Goal: Navigation & Orientation: Find specific page/section

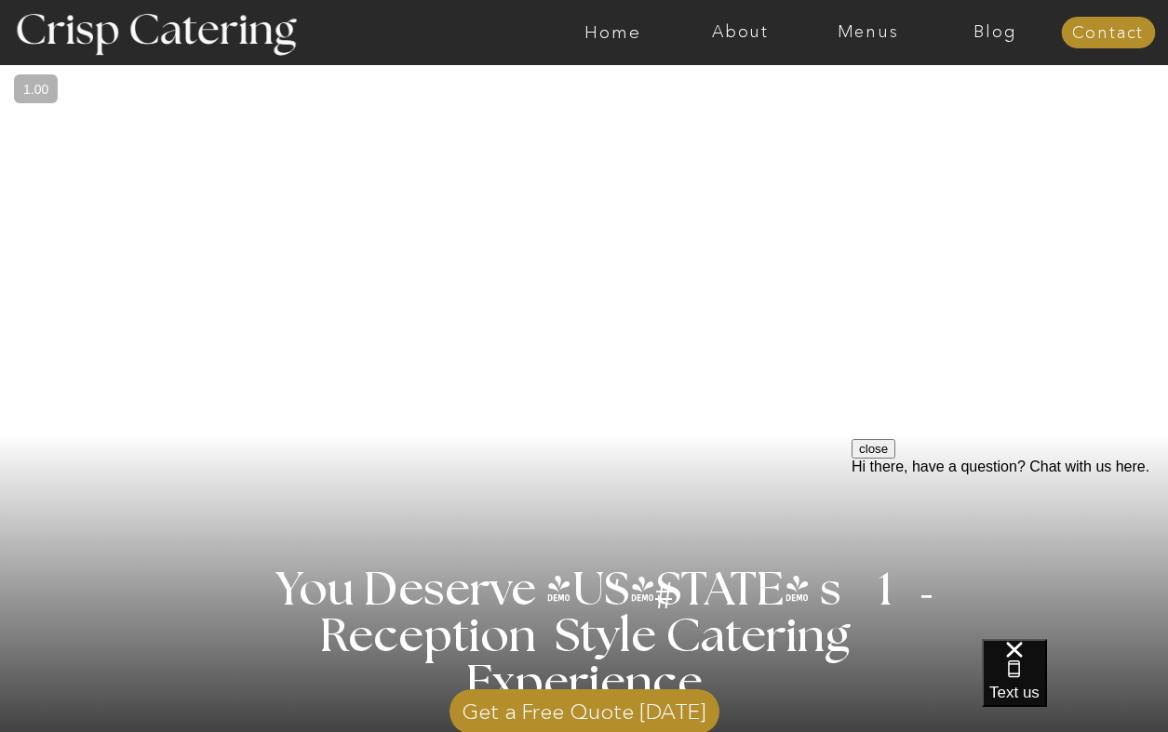
click at [877, 30] on nav "Menus" at bounding box center [867, 32] width 127 height 19
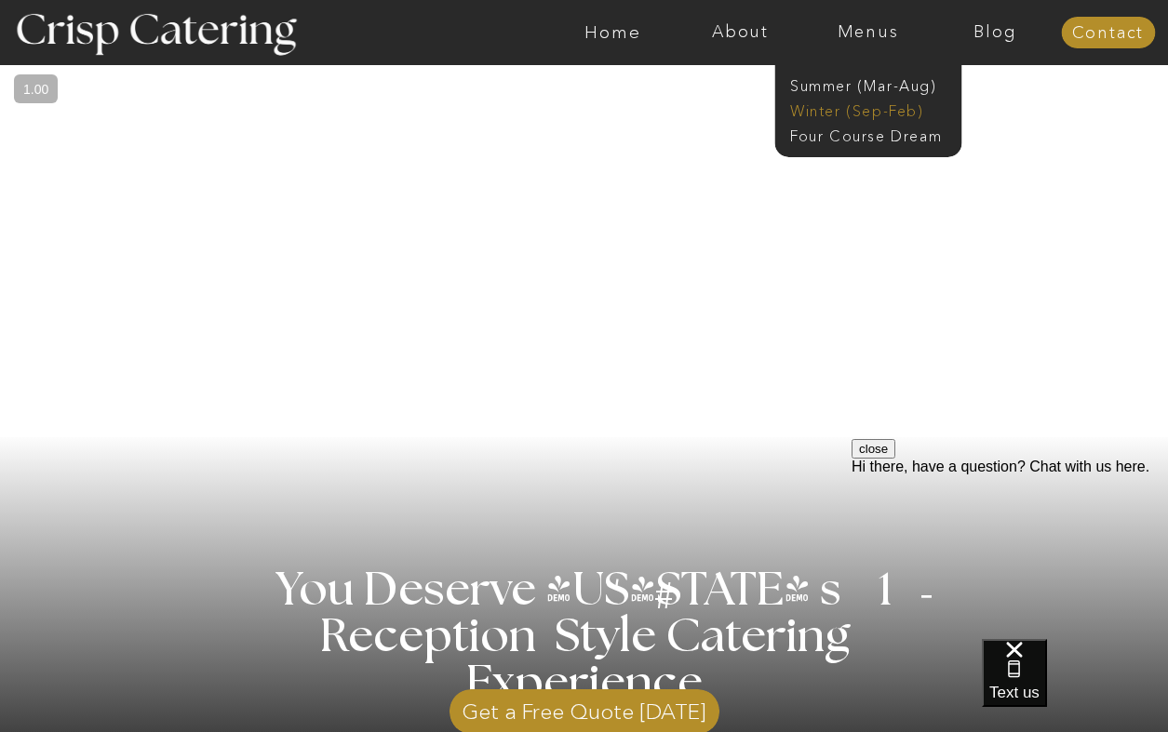
click at [870, 114] on nav "Winter (Sep-Feb)" at bounding box center [866, 110] width 153 height 18
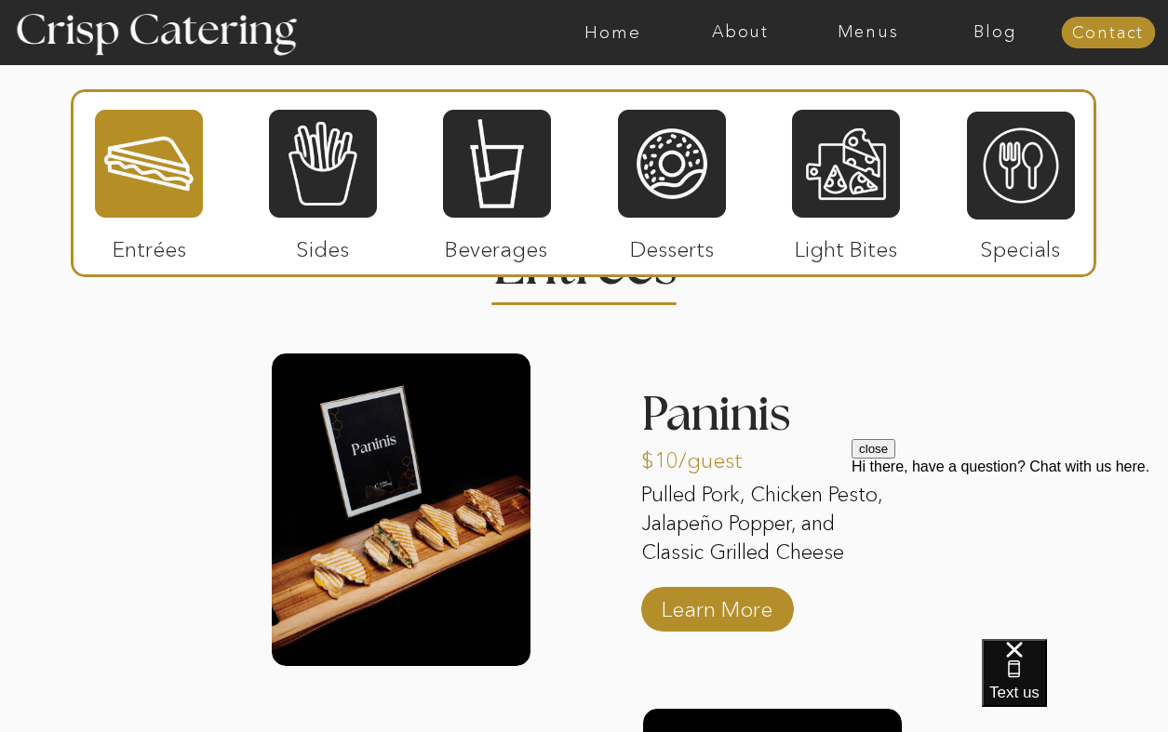
scroll to position [2242, 0]
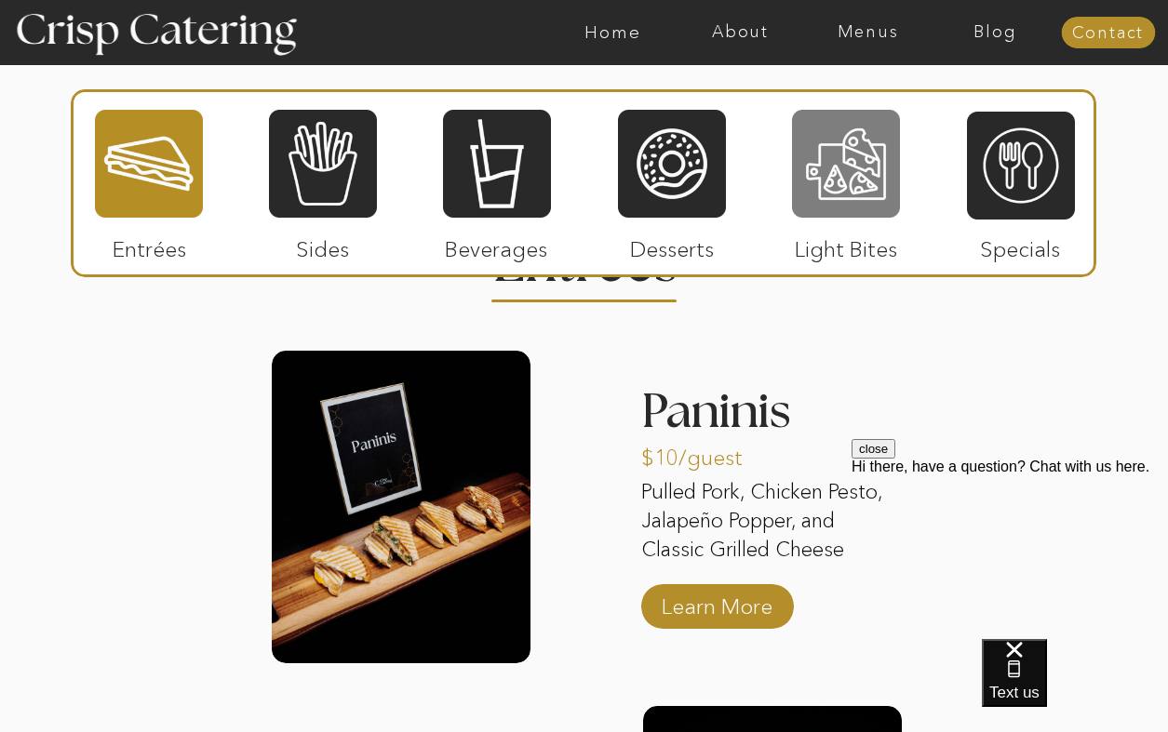
click at [827, 182] on div at bounding box center [846, 164] width 108 height 112
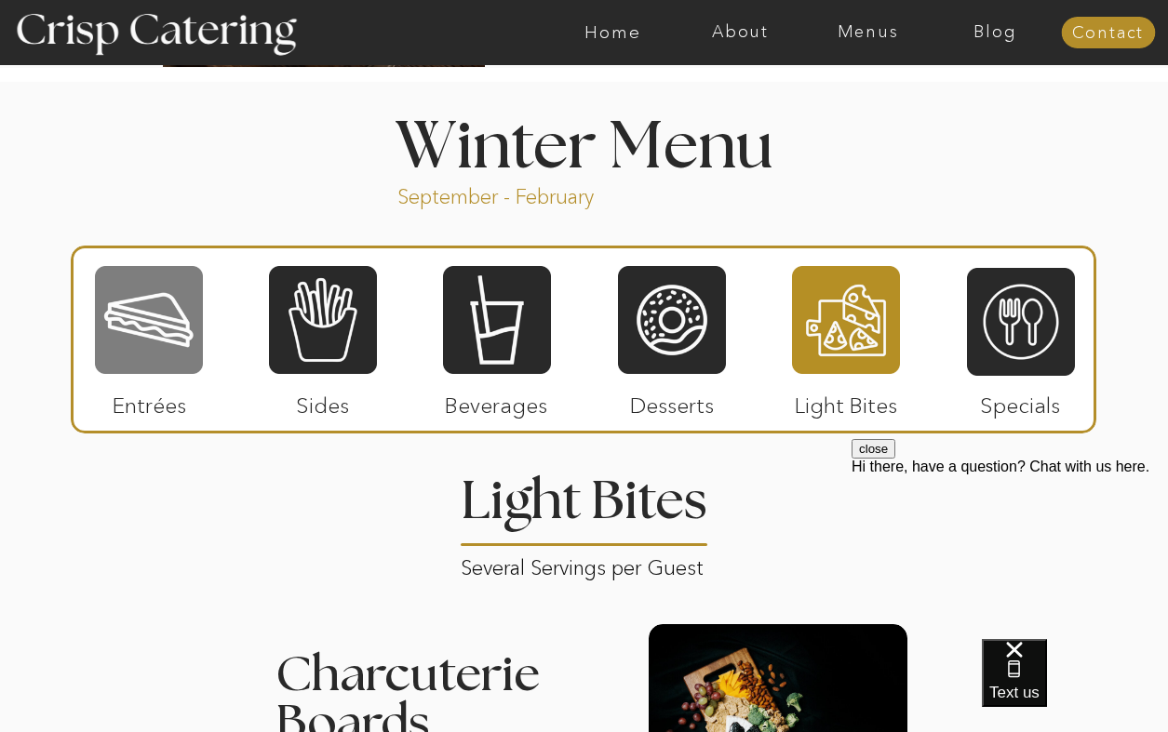
click at [134, 359] on div at bounding box center [149, 320] width 108 height 112
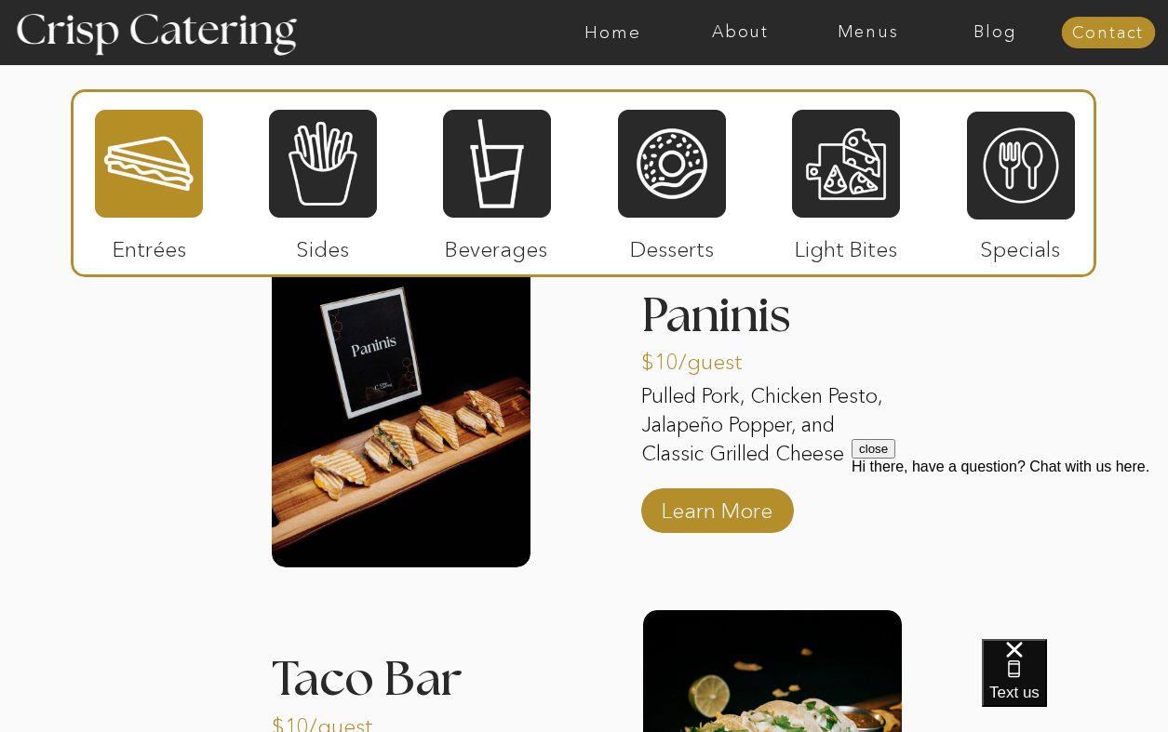
scroll to position [2312, 0]
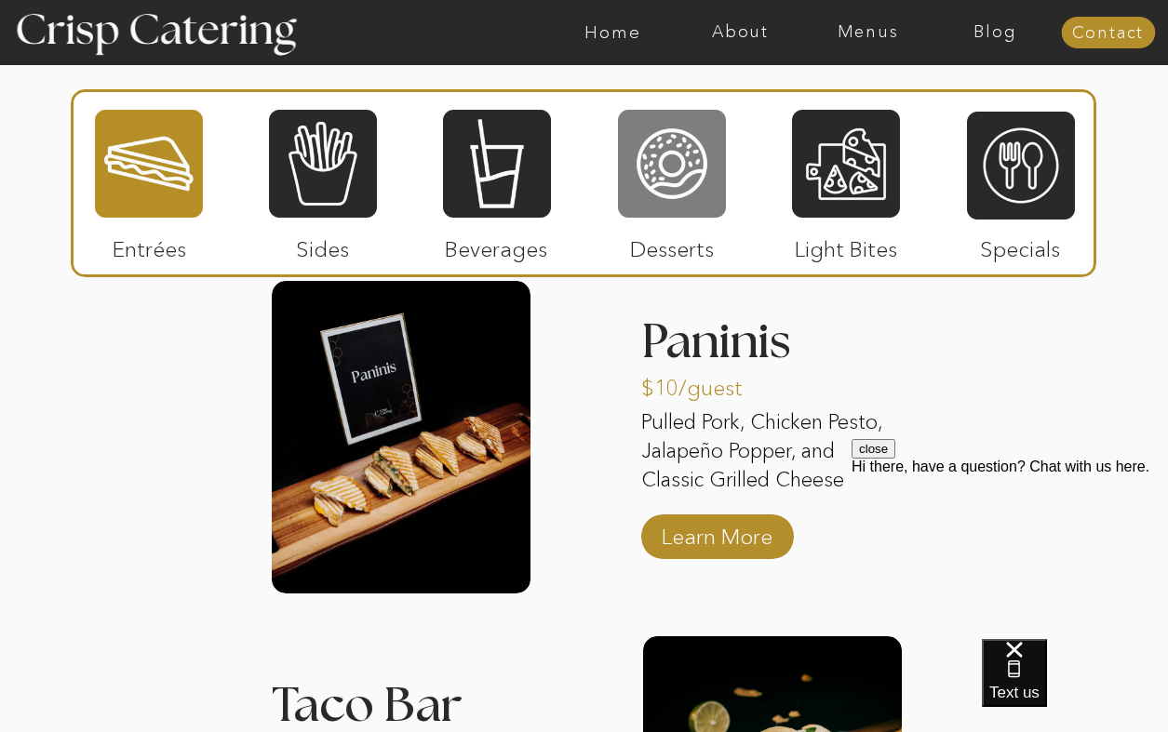
click at [702, 167] on div at bounding box center [672, 164] width 108 height 112
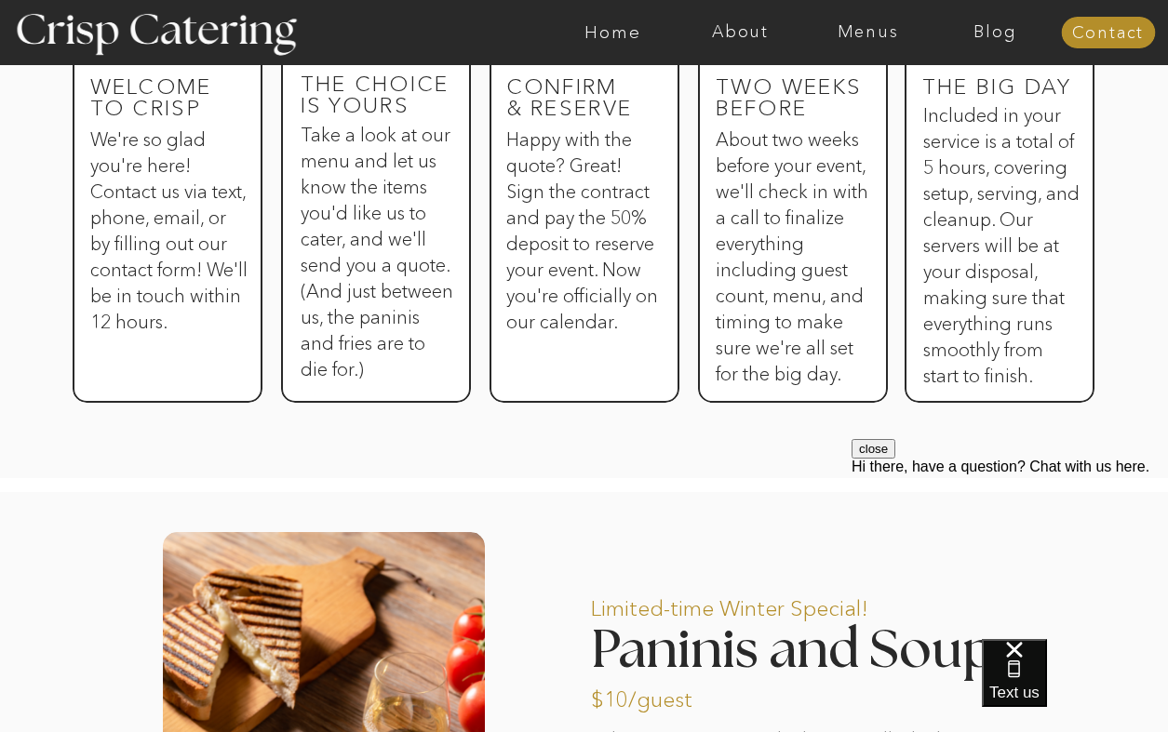
scroll to position [1111, 0]
